Goal: Transaction & Acquisition: Purchase product/service

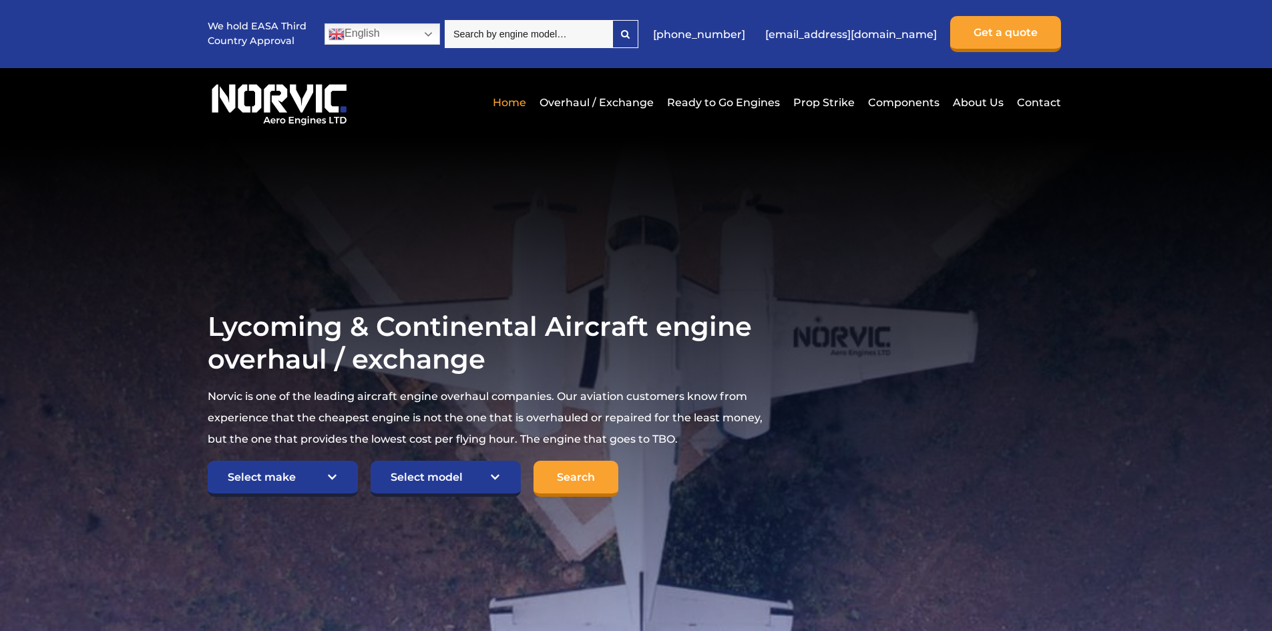
click at [618, 97] on link "Overhaul / Exchange" at bounding box center [596, 102] width 121 height 33
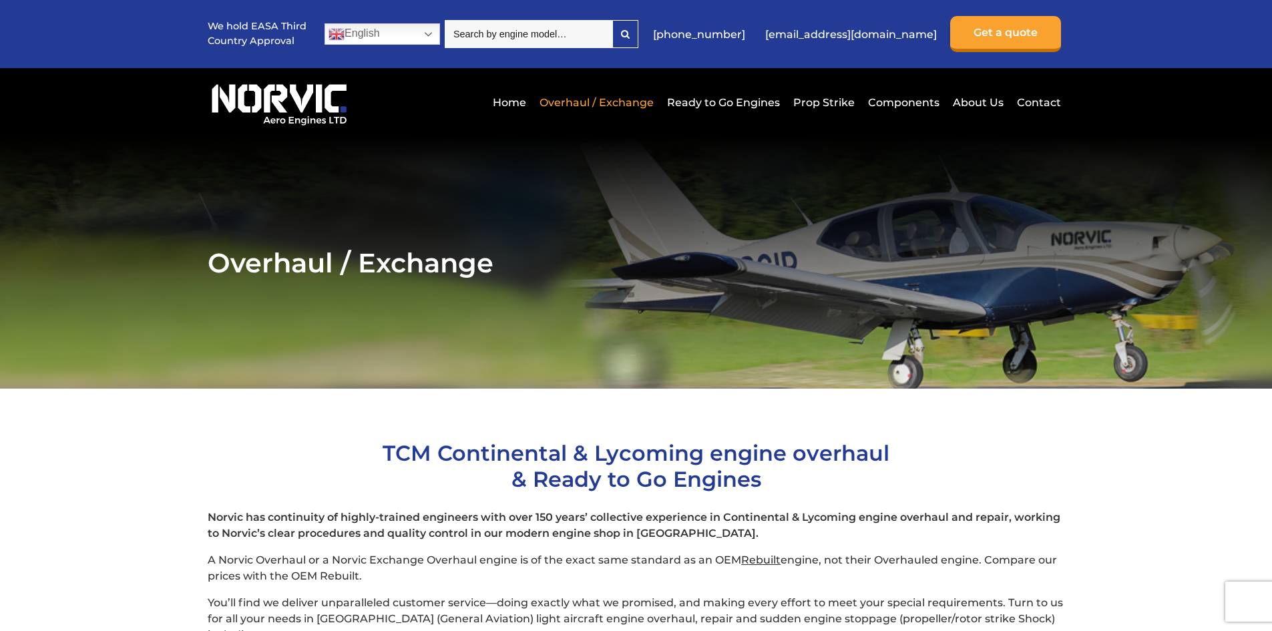
click at [736, 98] on link "Ready to Go Engines" at bounding box center [724, 102] width 120 height 33
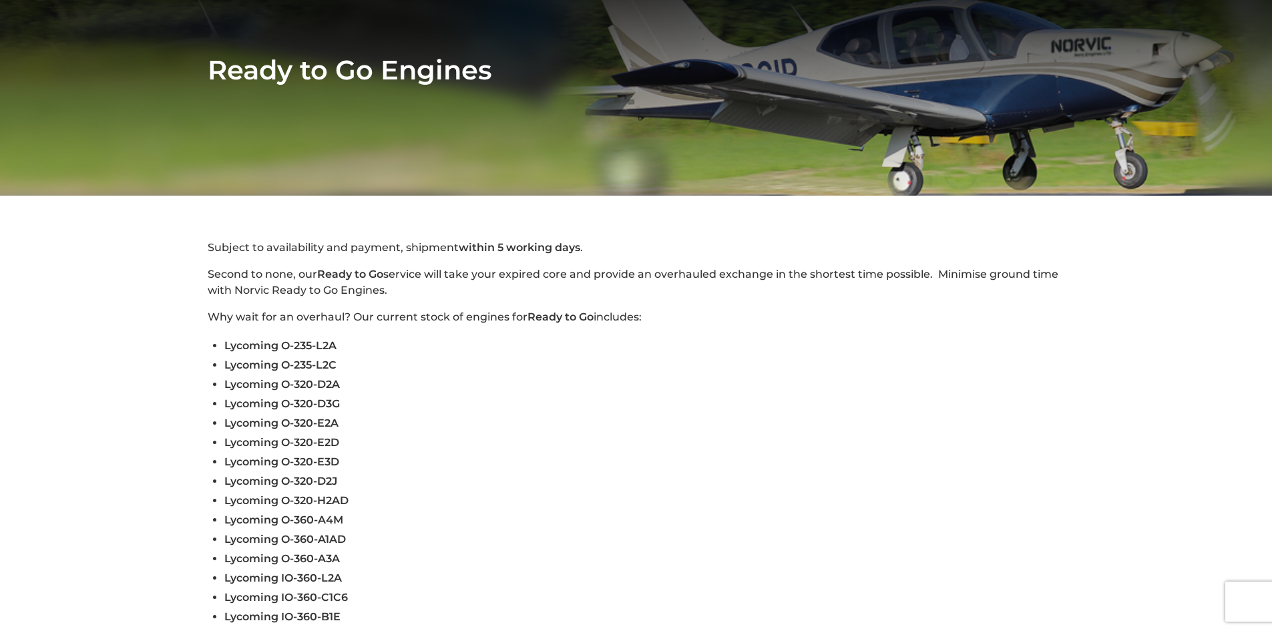
scroll to position [200, 0]
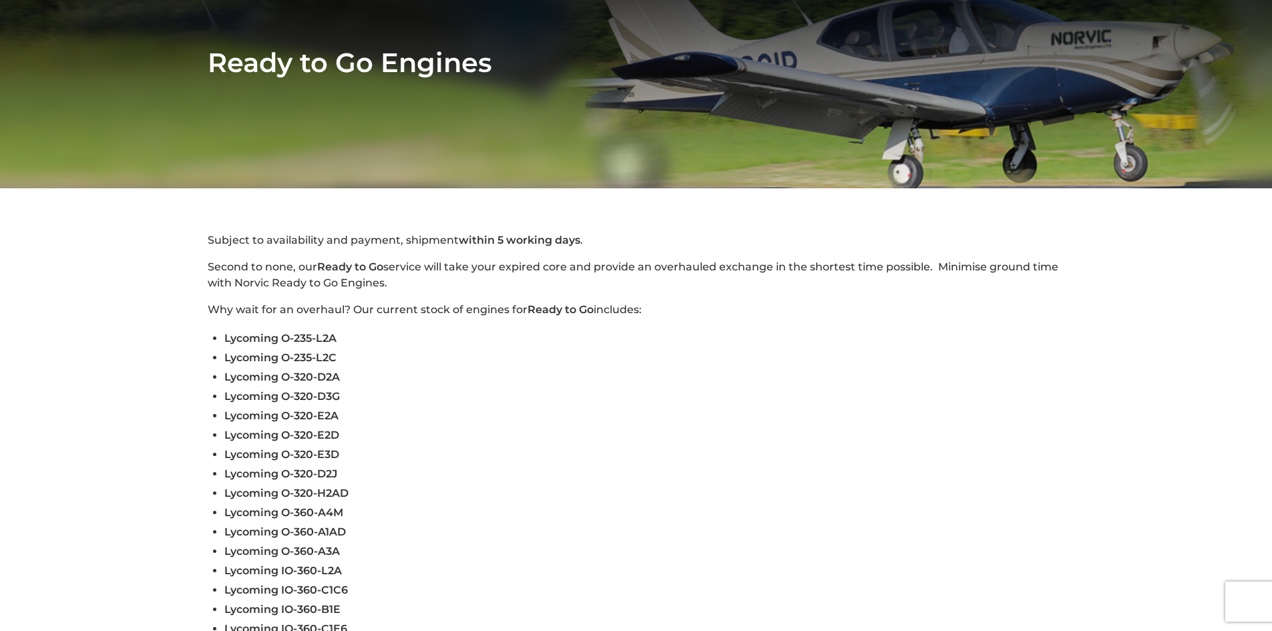
click at [334, 397] on span "Lycoming O-320-D3G" at bounding box center [282, 396] width 116 height 13
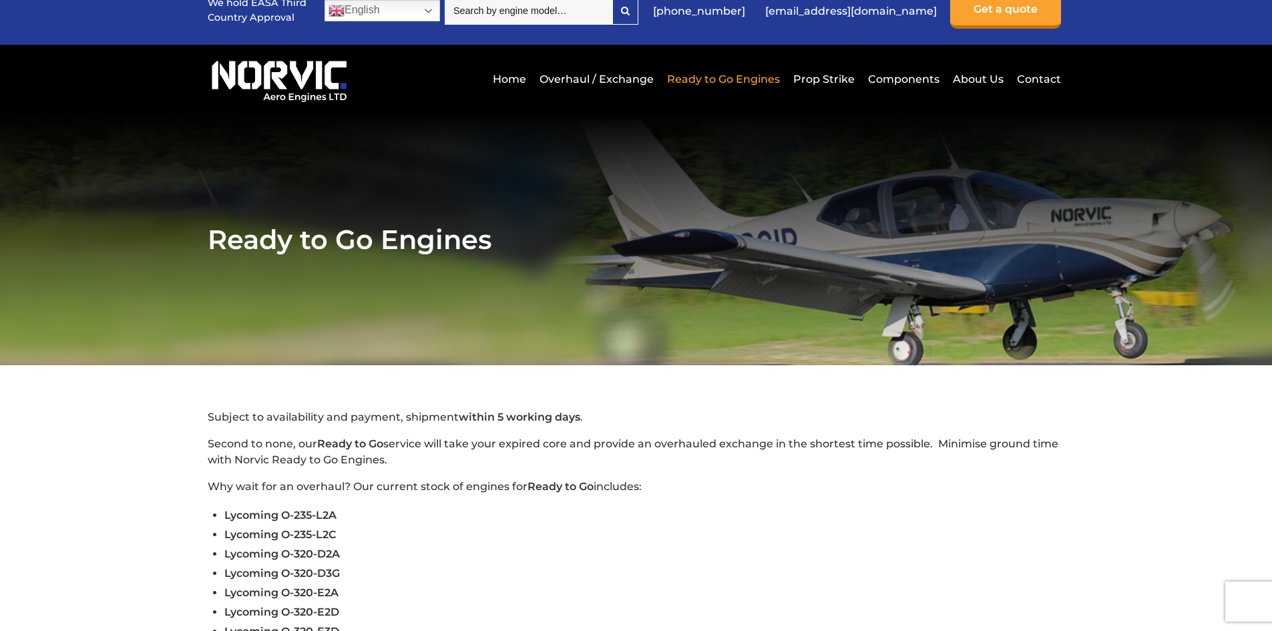
scroll to position [0, 0]
